Goal: Information Seeking & Learning: Learn about a topic

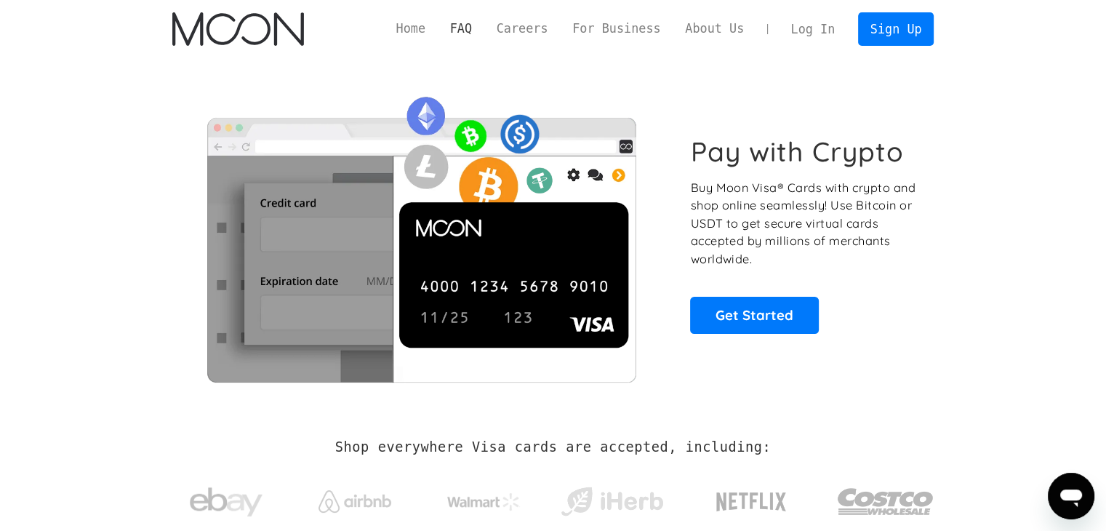
click at [474, 21] on link "FAQ" at bounding box center [461, 29] width 47 height 18
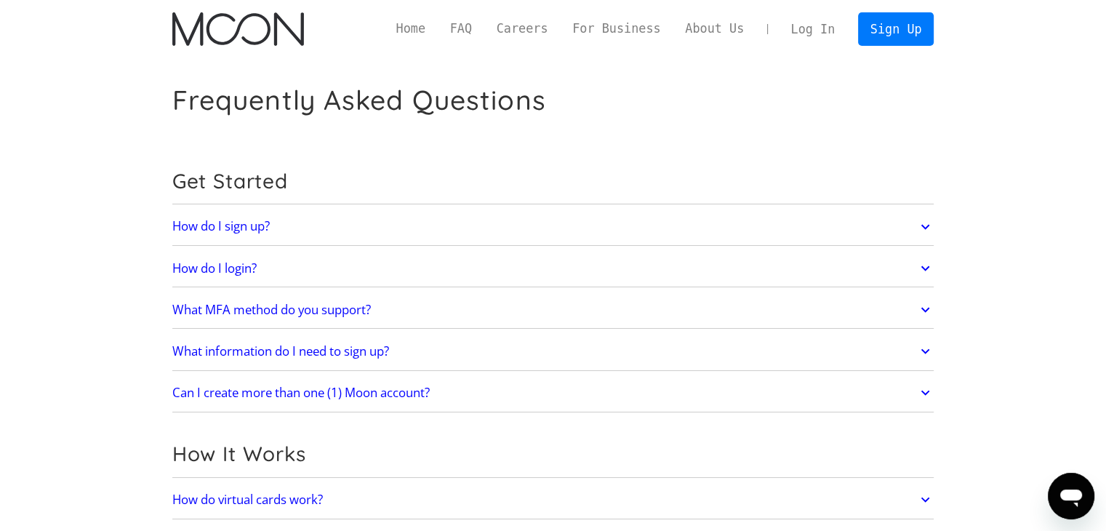
scroll to position [291, 0]
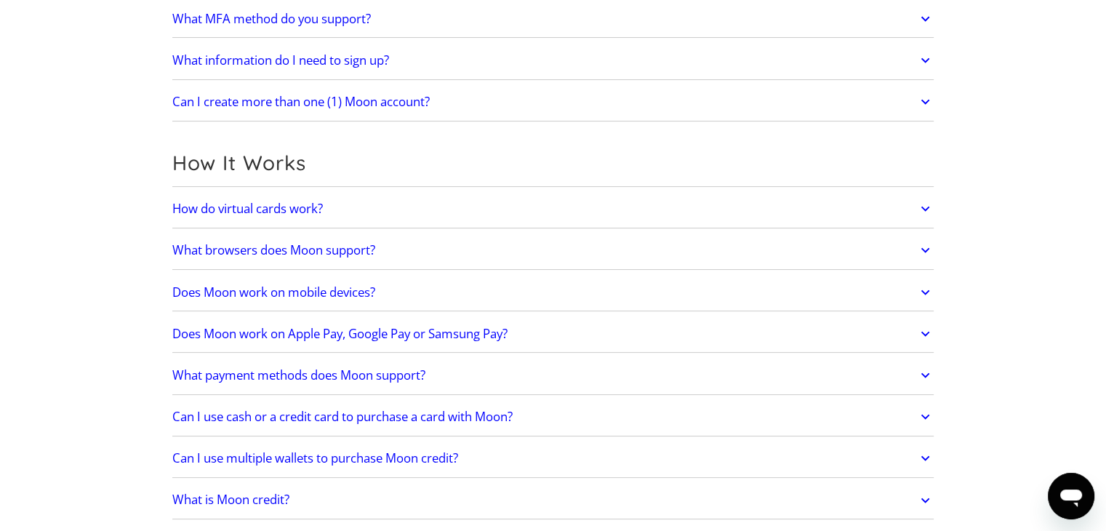
click at [489, 327] on h2 "Does Moon work on Apple Pay, Google Pay or Samsung Pay?" at bounding box center [339, 334] width 335 height 15
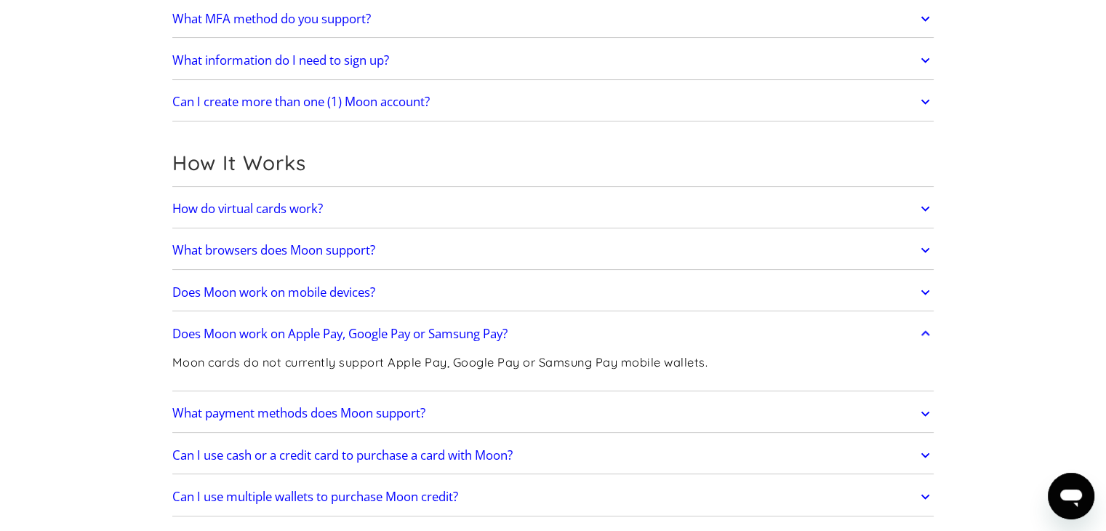
scroll to position [364, 0]
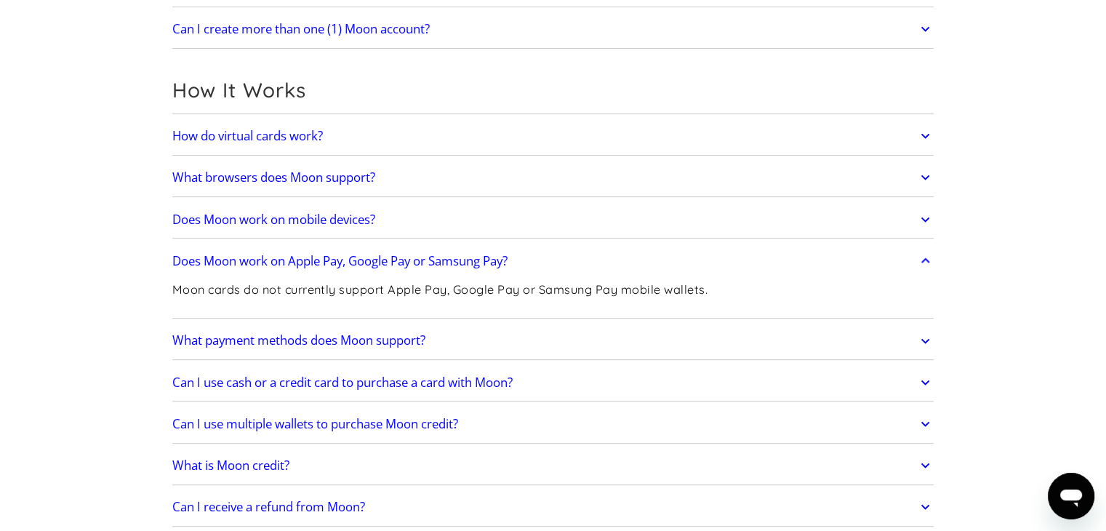
click at [449, 375] on h2 "Can I use cash or a credit card to purchase a card with Moon?" at bounding box center [342, 382] width 340 height 15
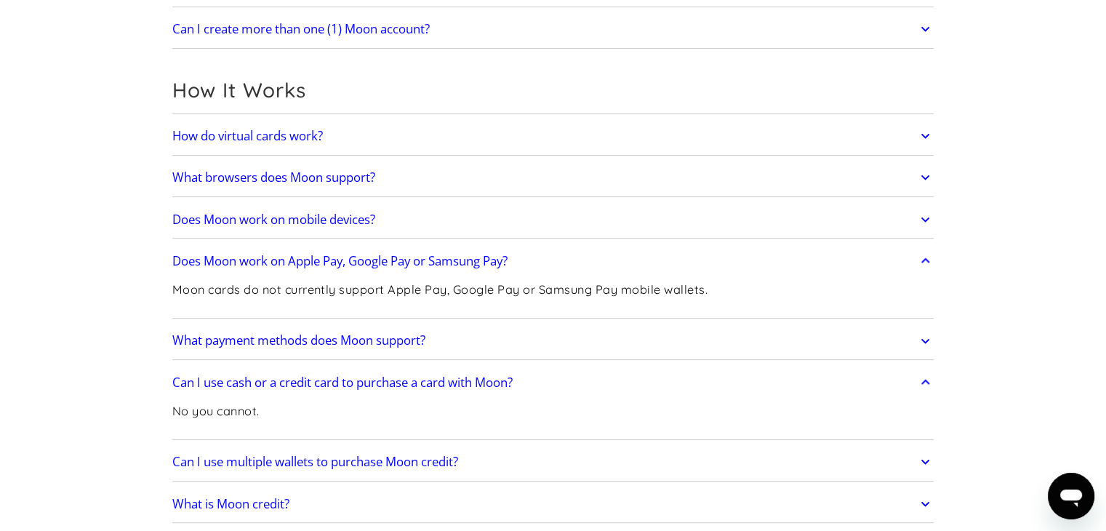
click at [520, 460] on link "Can I use multiple wallets to purchase Moon credit?" at bounding box center [553, 462] width 762 height 31
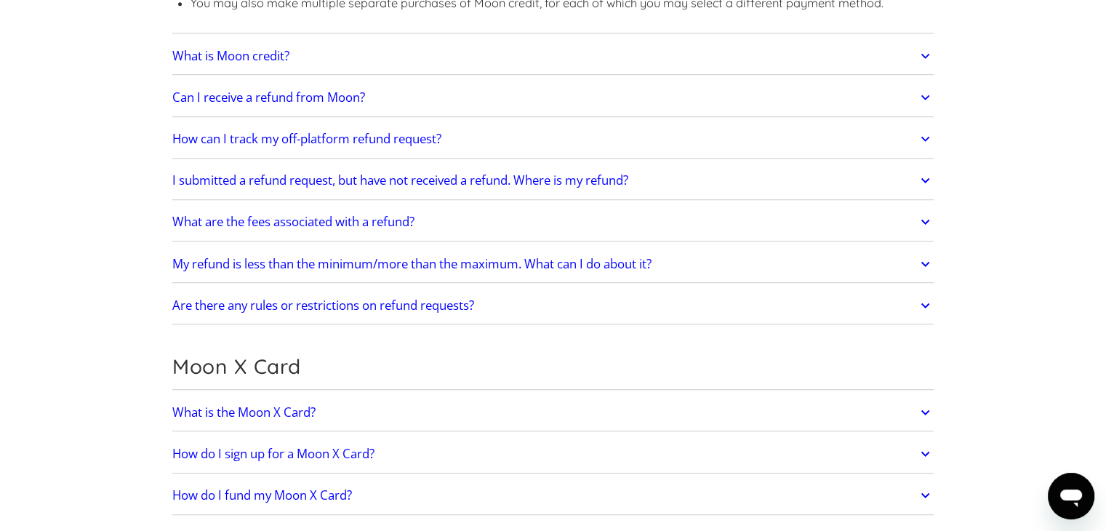
scroll to position [1091, 0]
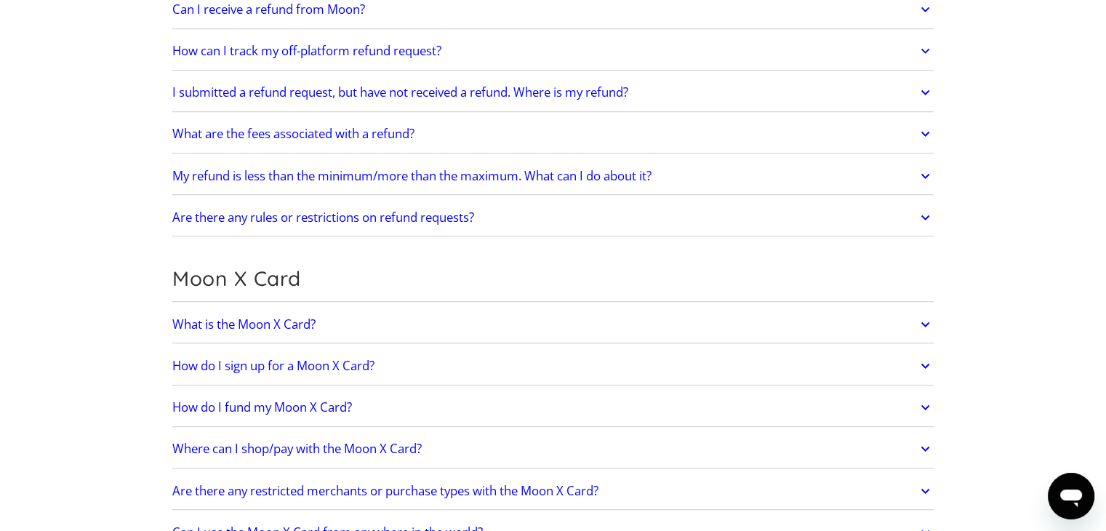
click at [483, 317] on link "What is the Moon X Card?" at bounding box center [553, 324] width 762 height 31
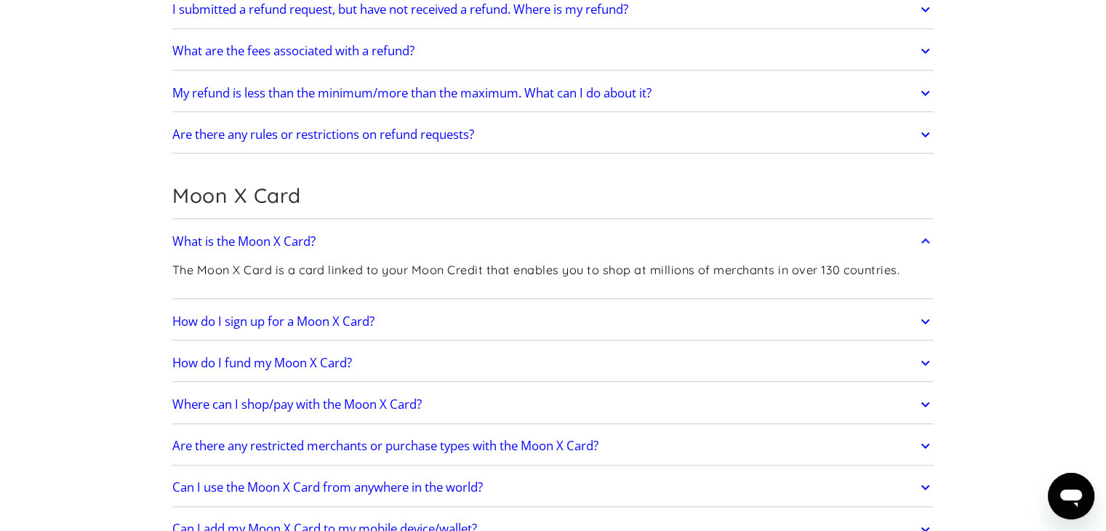
scroll to position [1236, 0]
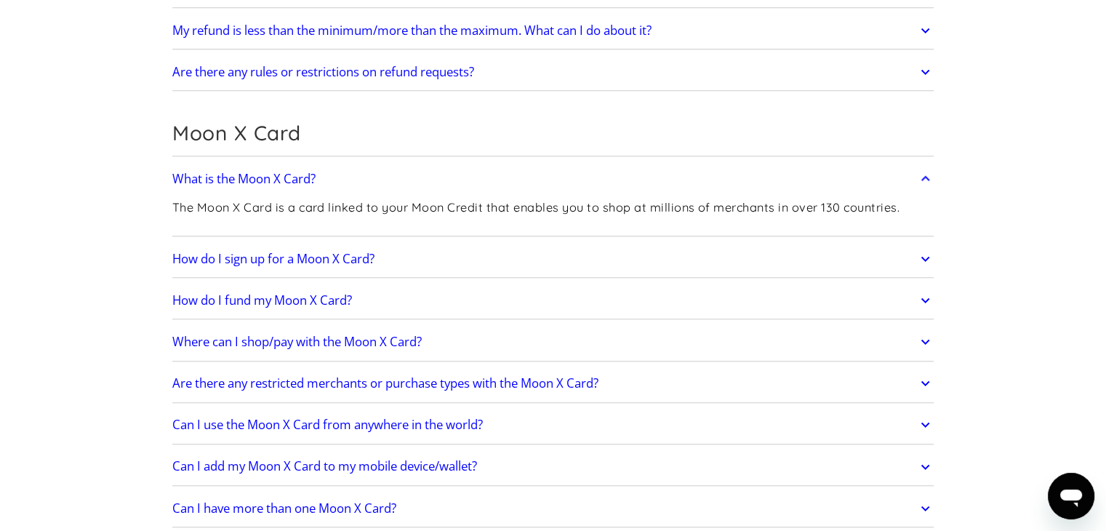
click at [367, 335] on h2 "Where can I shop/pay with the Moon X Card?" at bounding box center [296, 342] width 249 height 15
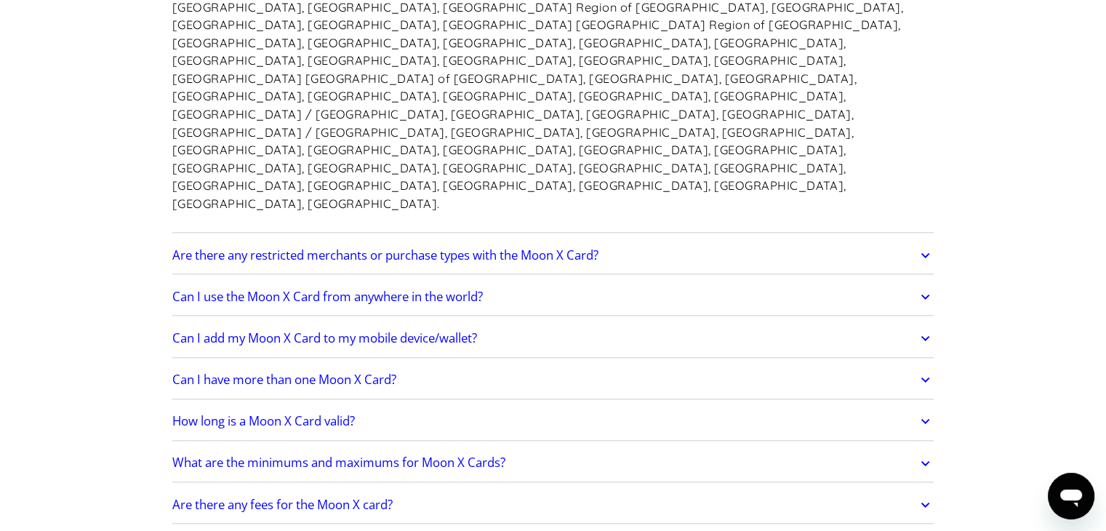
scroll to position [1745, 0]
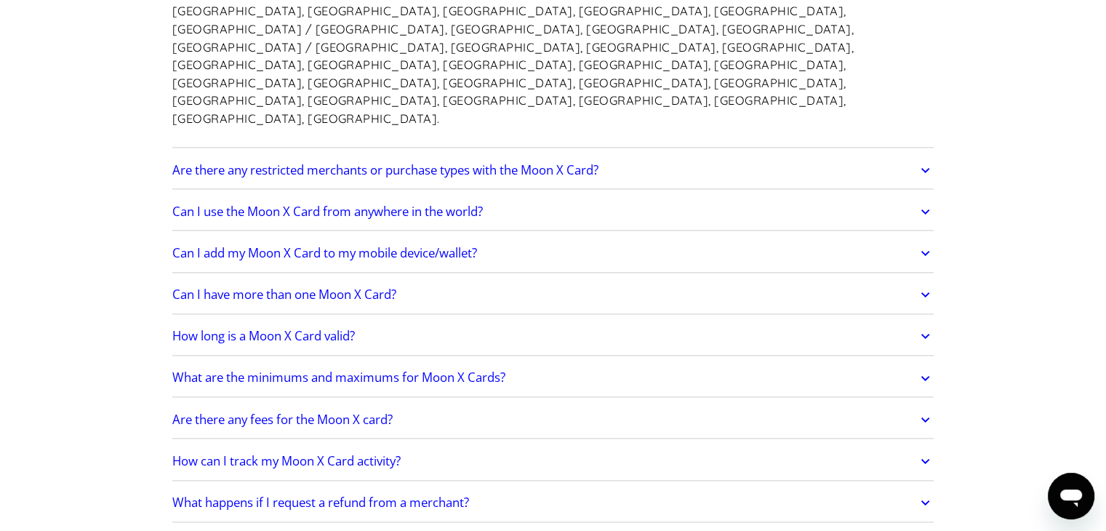
click at [400, 404] on link "Are there any fees for the Moon X card?" at bounding box center [553, 419] width 762 height 31
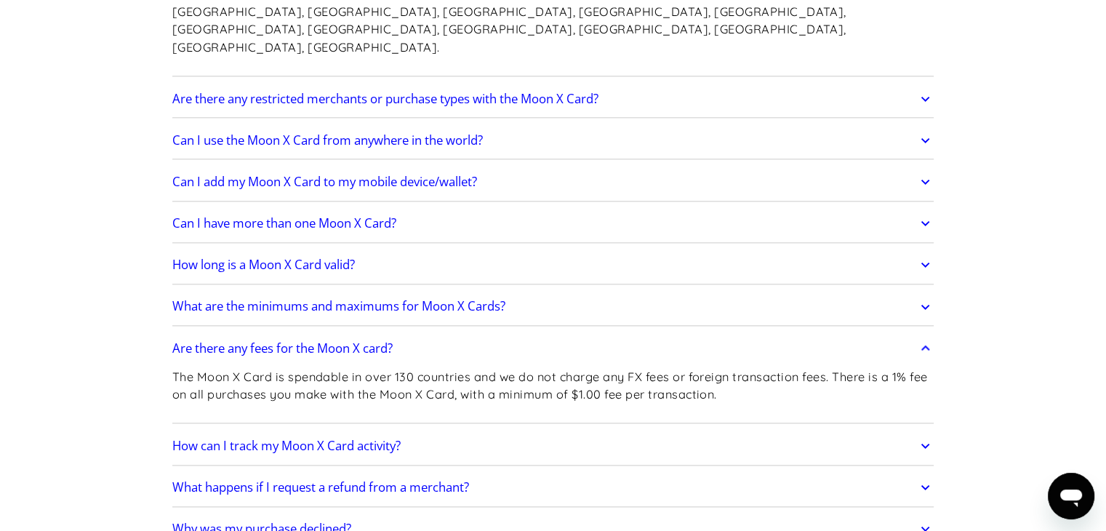
scroll to position [1891, 0]
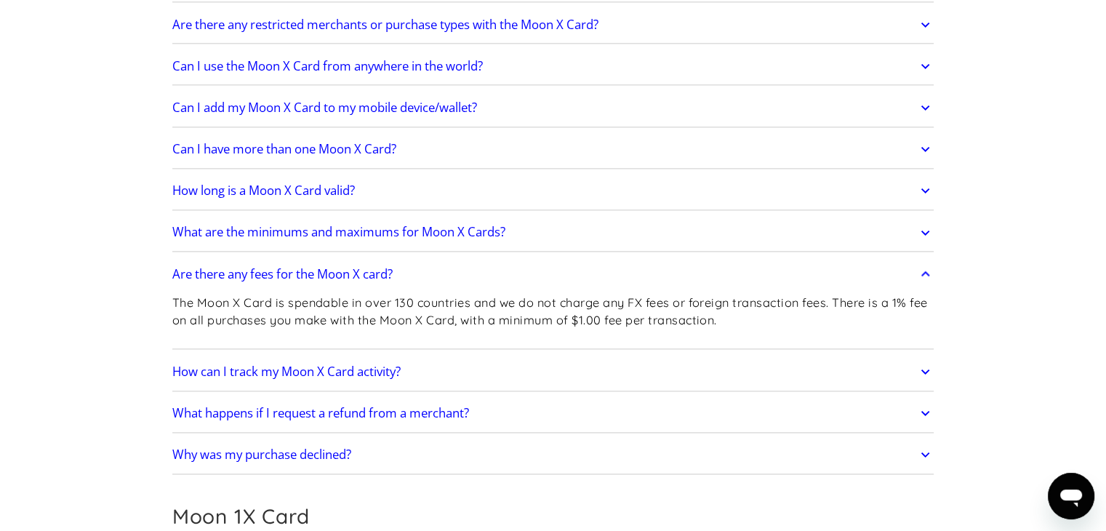
click at [1012, 355] on section "Frequently Asked Questions Get Started How do I sign up? Head to [DOMAIN_NAME][…" at bounding box center [553, 238] width 1106 height 4143
